Goal: Task Accomplishment & Management: Manage account settings

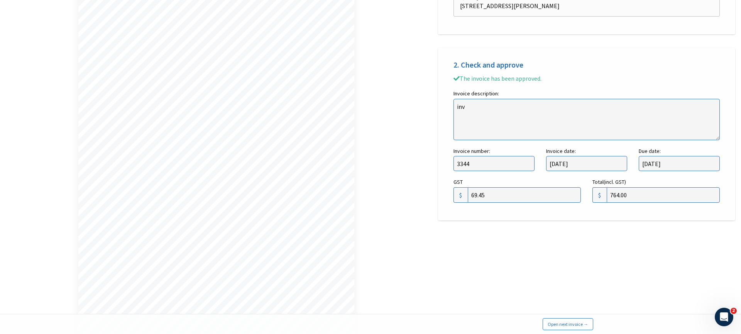
scroll to position [479, 0]
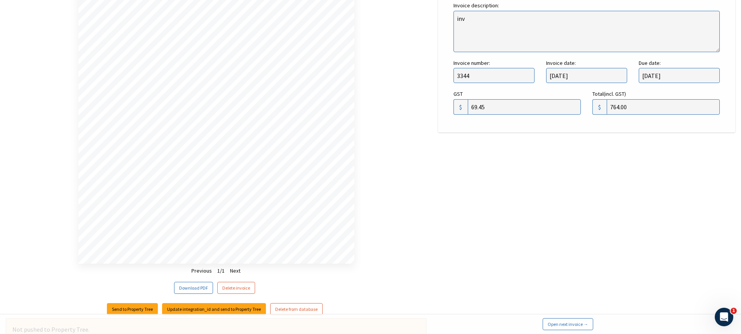
scroll to position [479, 0]
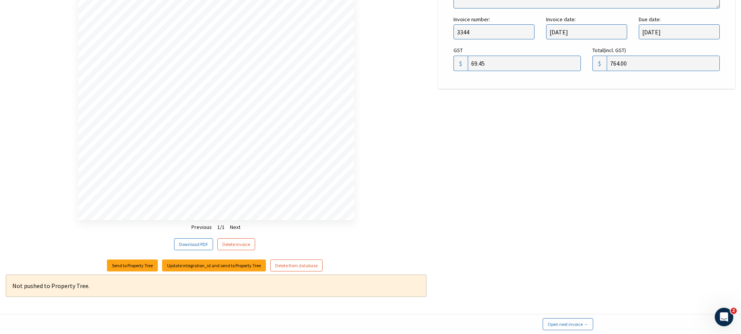
click at [408, 228] on ul "Previous 1 / 1 Next" at bounding box center [216, 227] width 421 height 10
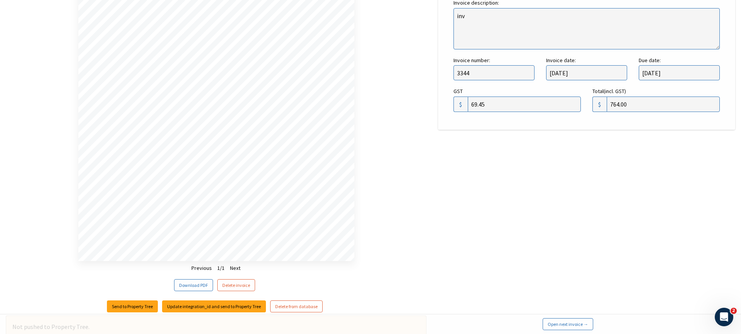
scroll to position [479, 0]
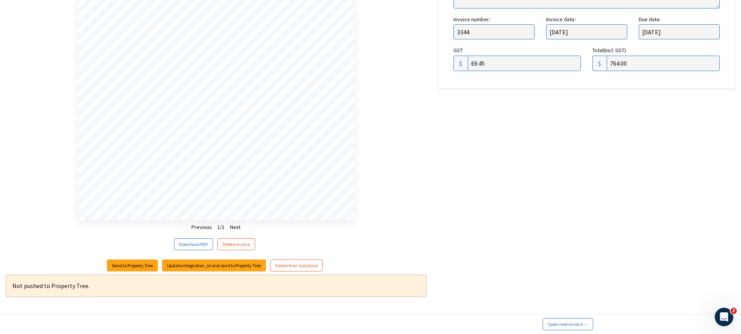
click at [61, 133] on div "Loading file … Previous 1 / 1 Next View invoice Download PDF Delete invoice" at bounding box center [216, 41] width 421 height 423
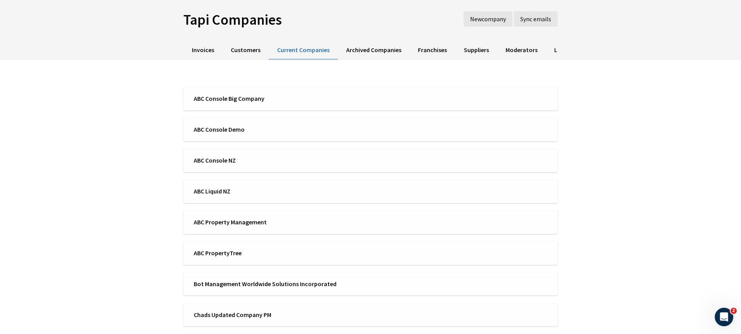
scroll to position [158, 0]
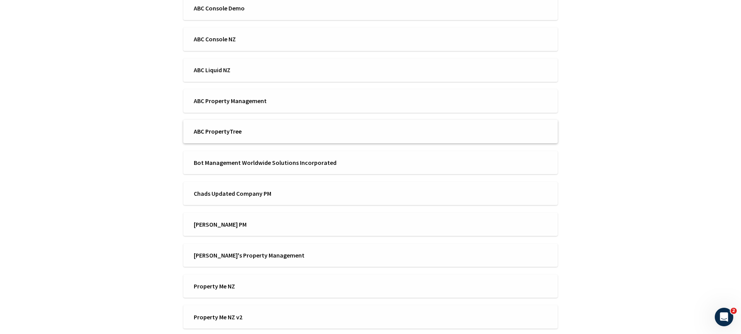
click at [270, 128] on span "ABC PropertyTree" at bounding box center [280, 131] width 172 height 8
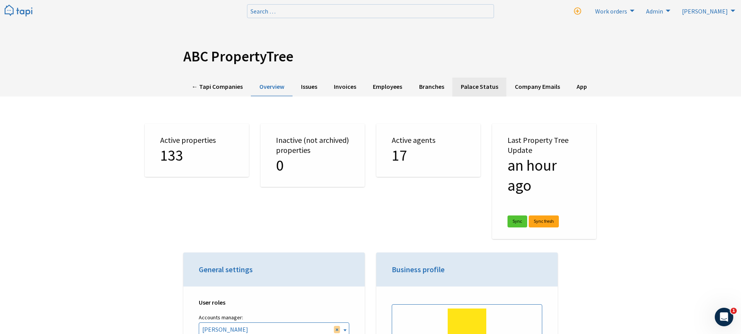
click at [478, 87] on link "Palace Status" at bounding box center [479, 87] width 54 height 19
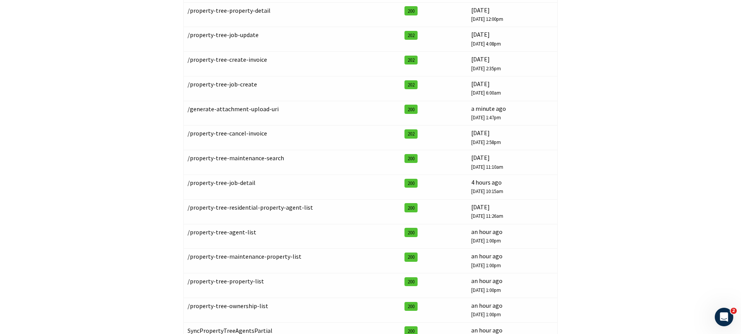
scroll to position [191, 0]
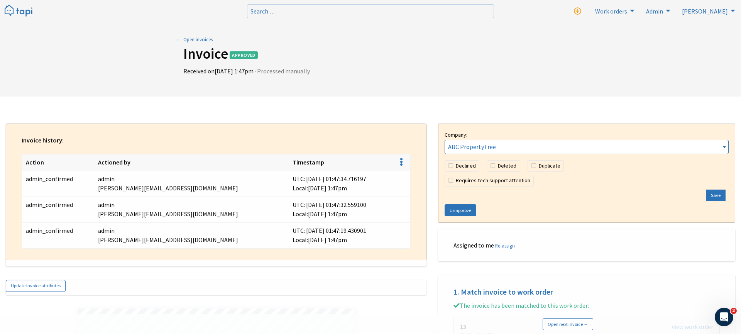
click at [23, 12] on img at bounding box center [19, 11] width 28 height 13
